Goal: Complete application form

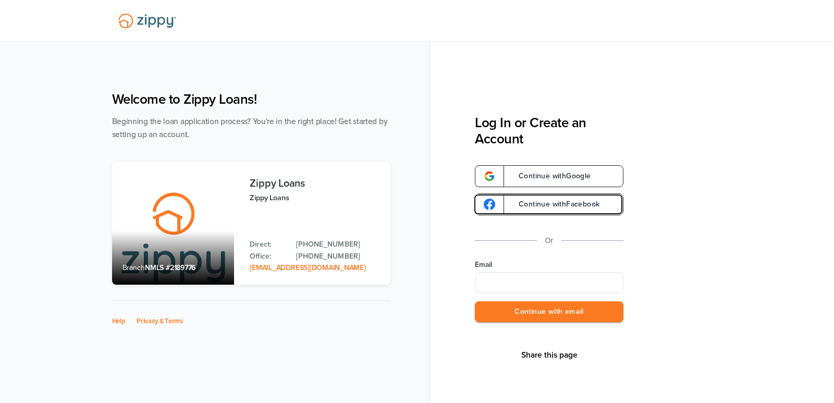
click at [549, 203] on span "Continue with Facebook" at bounding box center [553, 204] width 91 height 7
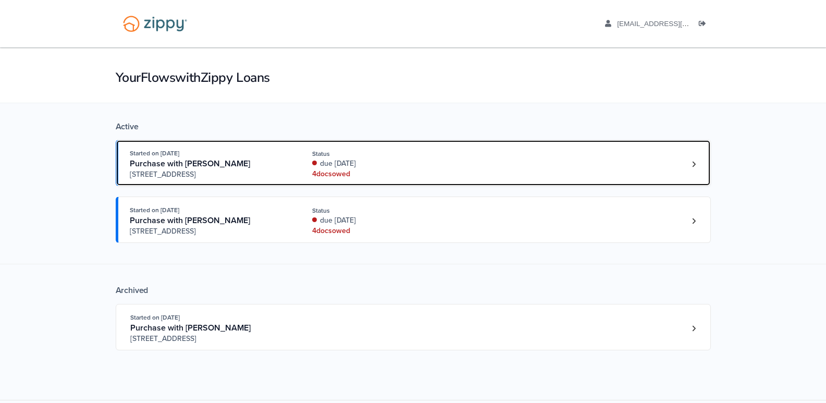
click at [324, 158] on div "due [DATE]" at bounding box center [381, 163] width 139 height 10
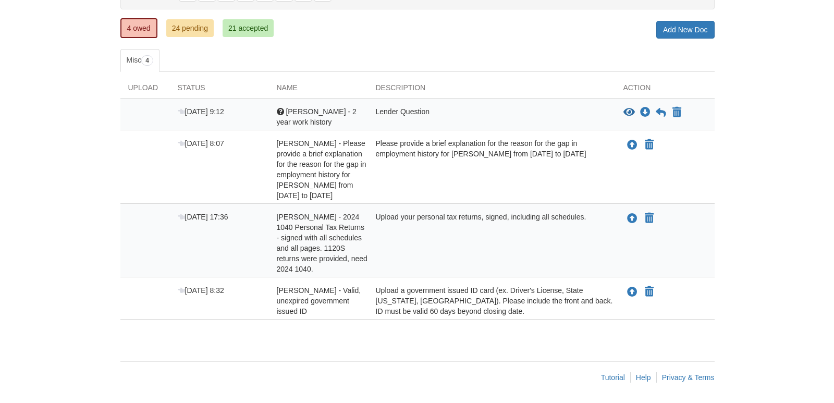
scroll to position [132, 0]
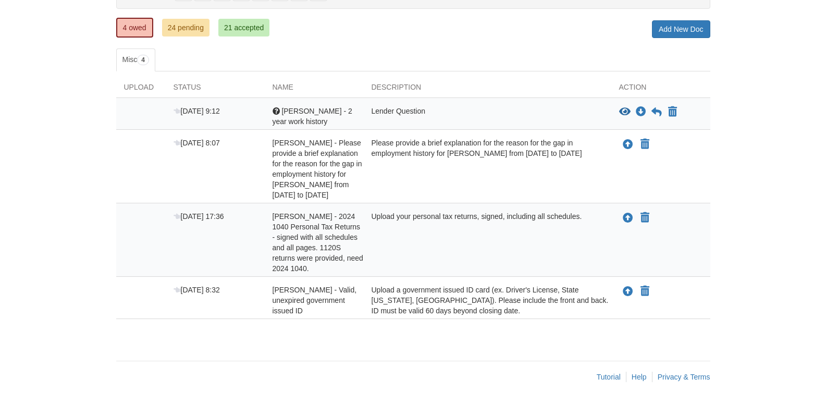
click at [534, 236] on div "Upload your personal tax returns, signed, including all schedules." at bounding box center [488, 242] width 248 height 63
click at [630, 213] on icon "Upload Linda Vanassche - 2024 1040 Personal Tax Returns - signed with all sched…" at bounding box center [628, 218] width 10 height 10
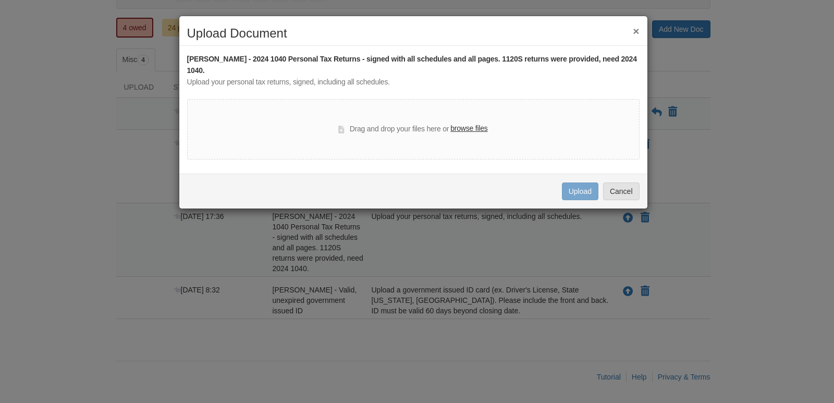
click at [468, 125] on label "browse files" at bounding box center [468, 128] width 37 height 11
click at [0, 0] on input "browse files" at bounding box center [0, 0] width 0 height 0
click at [627, 190] on button "Cancel" at bounding box center [621, 191] width 36 height 18
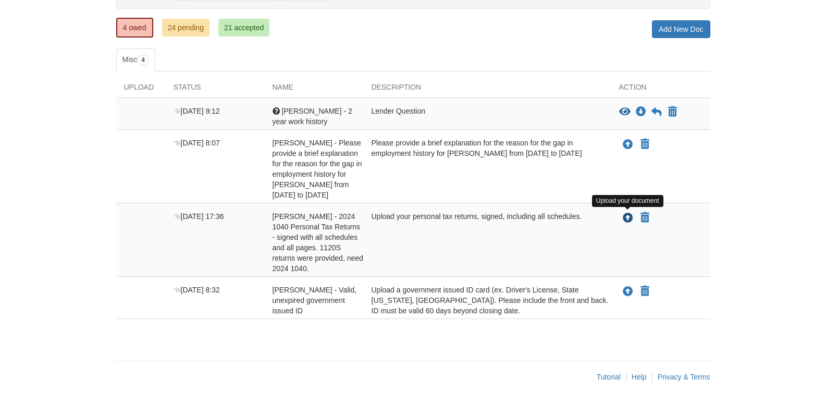
click at [627, 218] on icon "Upload Linda Vanassche - 2024 1040 Personal Tax Returns - signed with all sched…" at bounding box center [628, 218] width 10 height 10
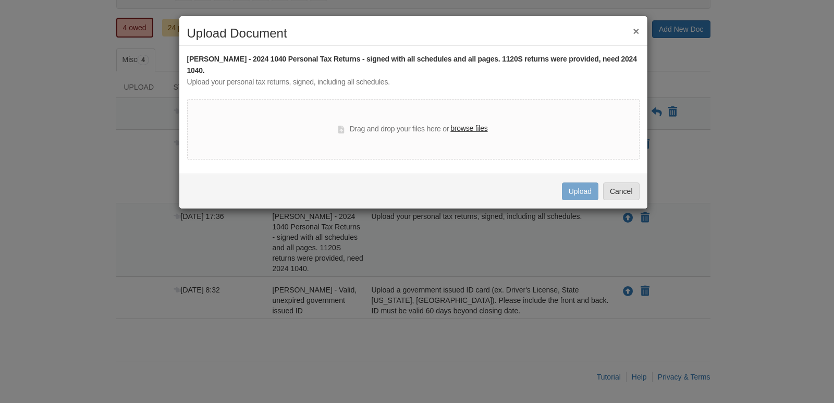
click at [462, 129] on label "browse files" at bounding box center [468, 128] width 37 height 11
click at [0, 0] on input "browse files" at bounding box center [0, 0] width 0 height 0
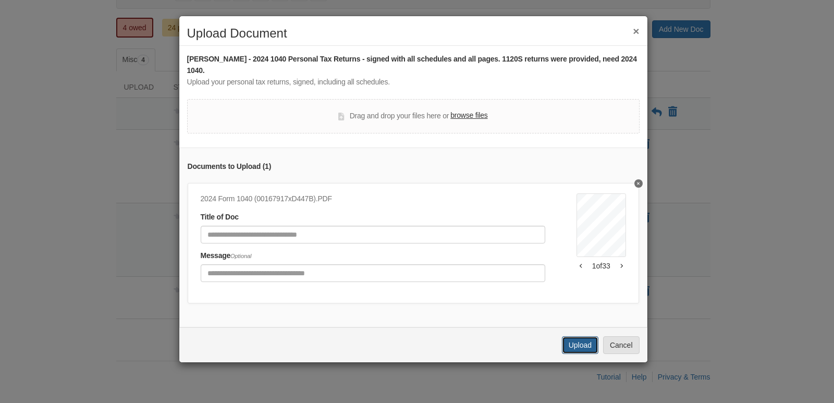
click at [576, 353] on button "Upload" at bounding box center [580, 345] width 36 height 18
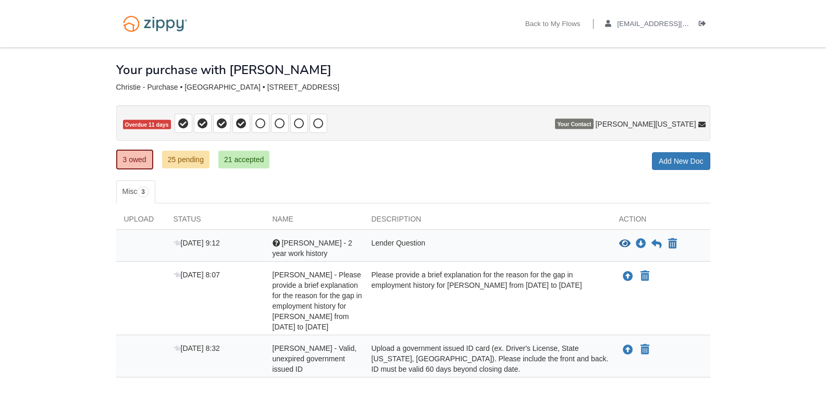
scroll to position [58, 0]
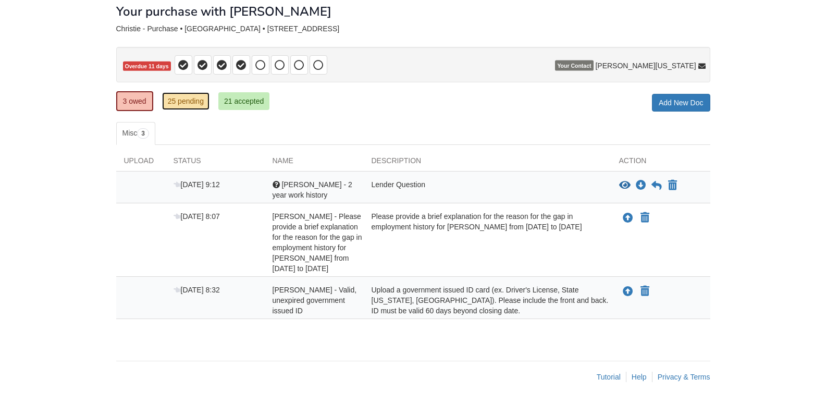
click at [193, 101] on link "25 pending" at bounding box center [185, 101] width 47 height 18
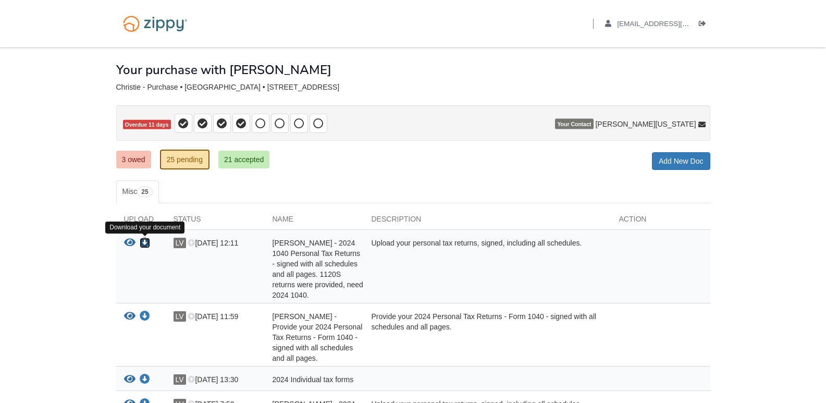
click at [145, 243] on icon "Download Linda Vanassche - 2024 1040 Personal Tax Returns - signed with all sch…" at bounding box center [145, 243] width 10 height 10
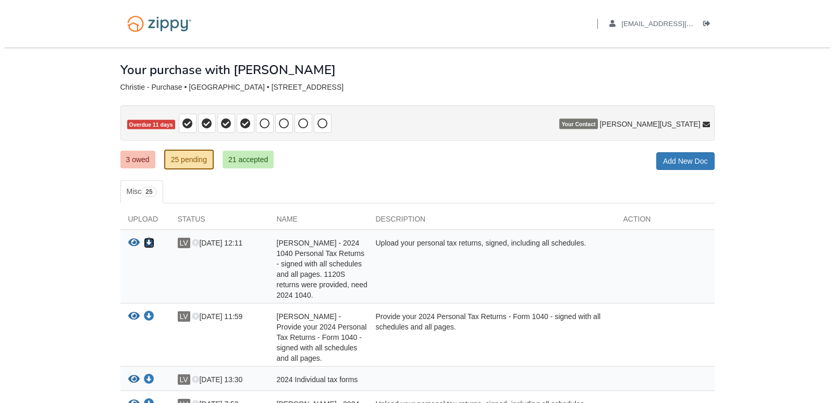
scroll to position [52, 0]
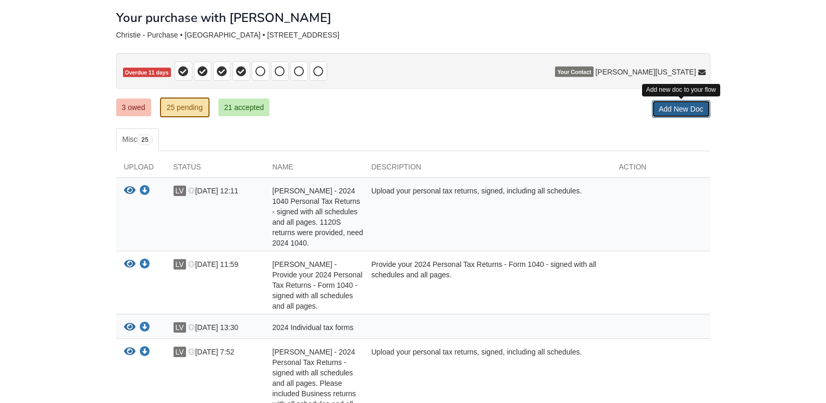
click at [685, 111] on link "Add New Doc" at bounding box center [681, 109] width 58 height 18
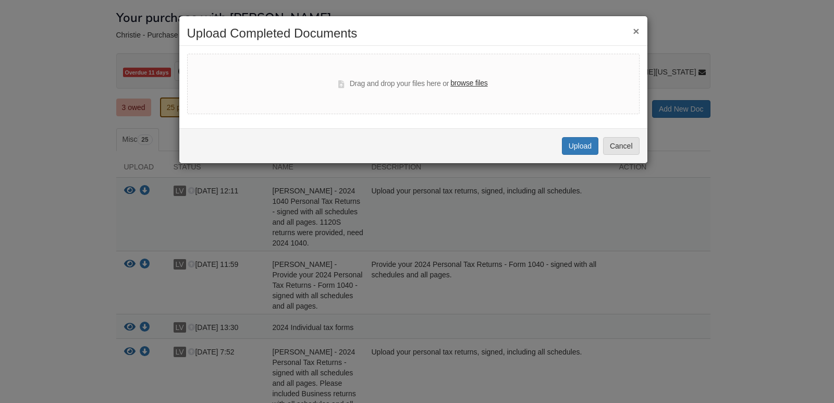
click at [471, 82] on label "browse files" at bounding box center [468, 83] width 37 height 11
click at [0, 0] on input "browse files" at bounding box center [0, 0] width 0 height 0
select select "****"
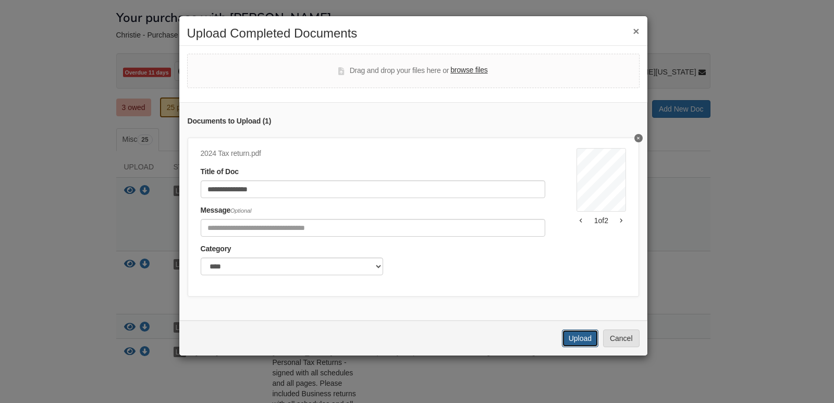
click at [580, 341] on button "Upload" at bounding box center [580, 338] width 36 height 18
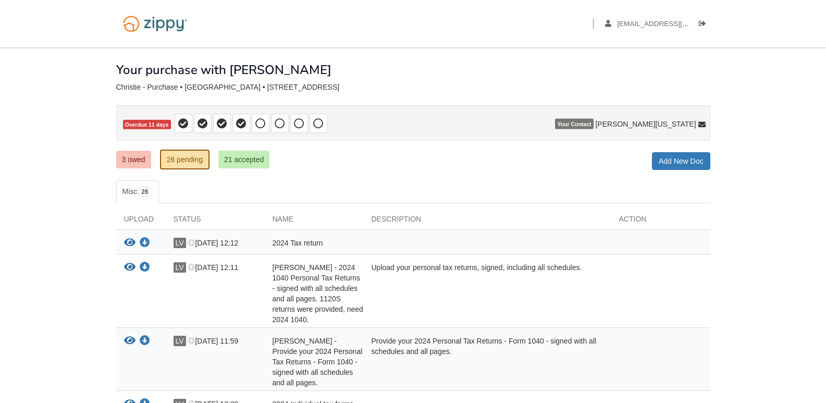
scroll to position [36, 0]
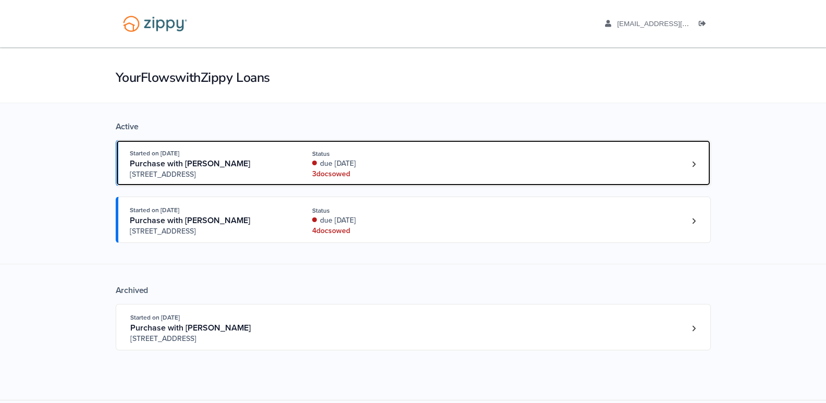
click at [589, 165] on div "Started on [DATE] Purchase with [PERSON_NAME] [STREET_ADDRESS] Status due [DATE…" at bounding box center [408, 164] width 557 height 32
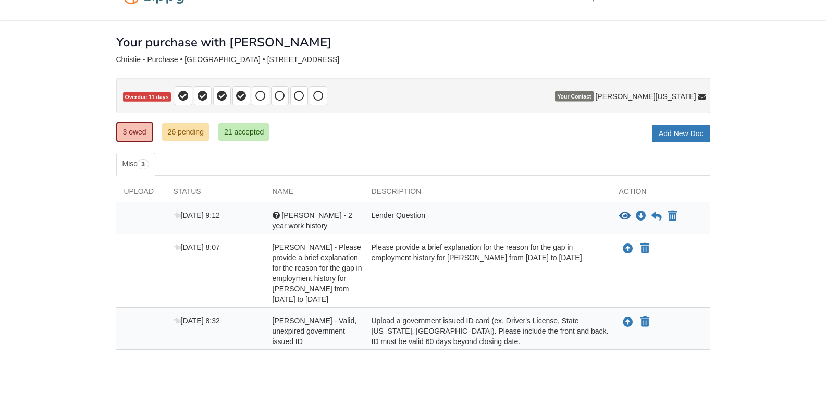
scroll to position [58, 0]
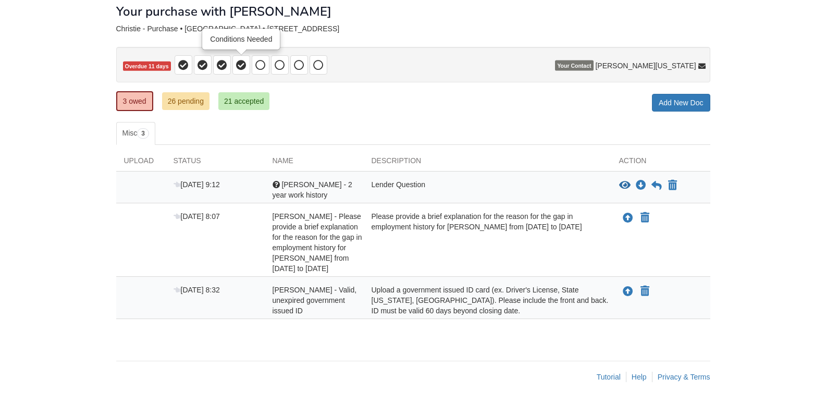
click at [239, 64] on icon at bounding box center [241, 65] width 10 height 10
click at [220, 64] on icon at bounding box center [222, 65] width 10 height 10
click at [202, 65] on icon at bounding box center [203, 65] width 10 height 10
click at [183, 66] on icon at bounding box center [183, 65] width 10 height 10
